Goal: Task Accomplishment & Management: Use online tool/utility

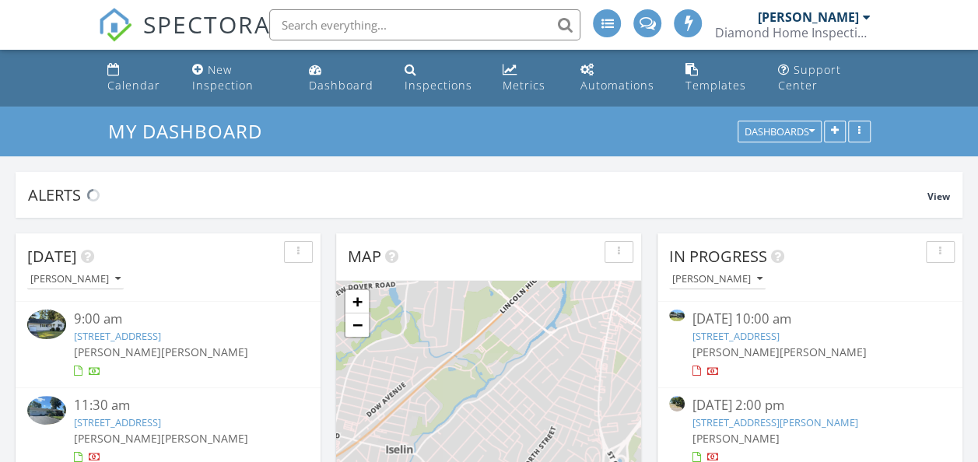
scroll to position [335, 305]
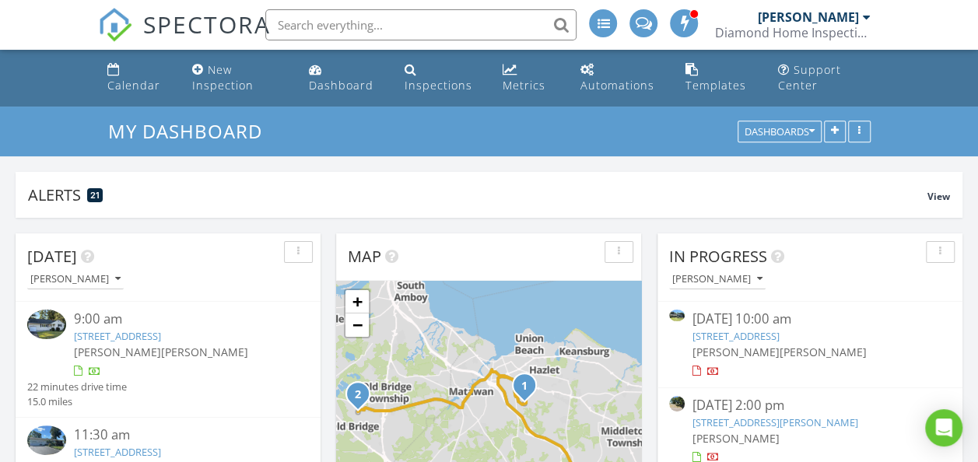
click at [727, 335] on link "51 Normandy Ct, Middletown, NJ 07748" at bounding box center [735, 336] width 87 height 14
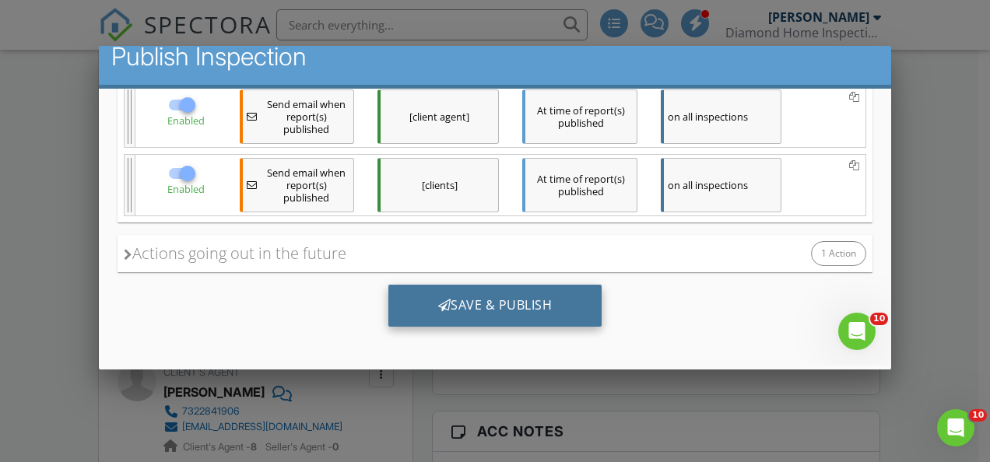
click at [524, 309] on div "Save & Publish" at bounding box center [495, 306] width 214 height 42
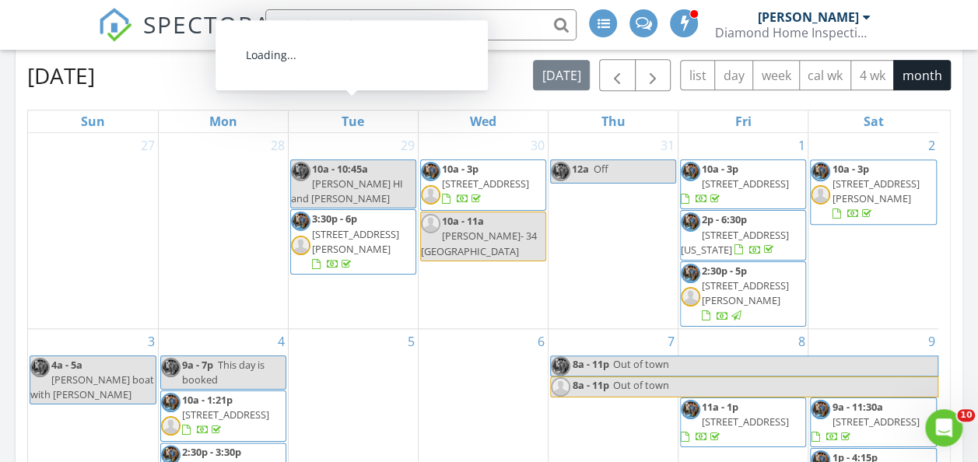
scroll to position [156, 0]
